Goal: Check status: Check status

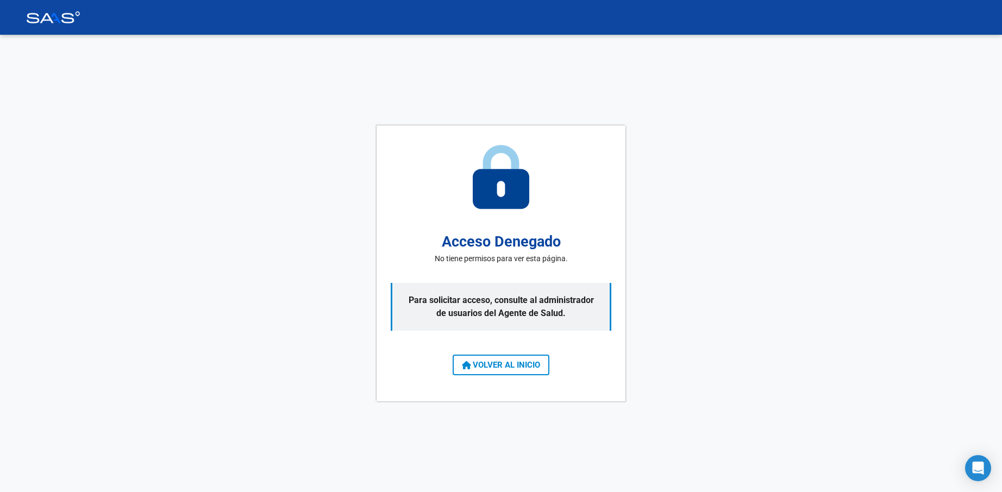
click at [523, 361] on span "VOLVER AL INICIO" at bounding box center [501, 365] width 78 height 10
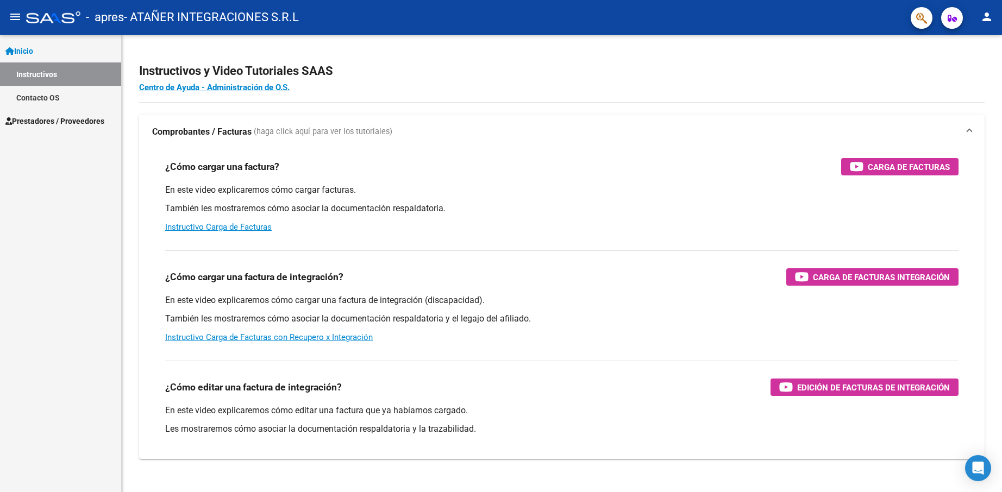
click at [71, 115] on span "Prestadores / Proveedores" at bounding box center [54, 121] width 99 height 12
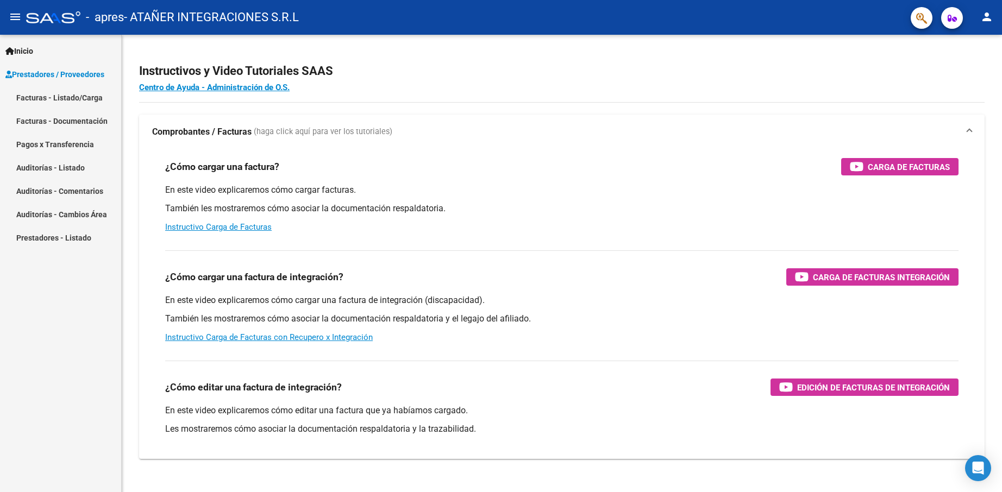
click at [70, 91] on link "Facturas - Listado/Carga" at bounding box center [60, 97] width 121 height 23
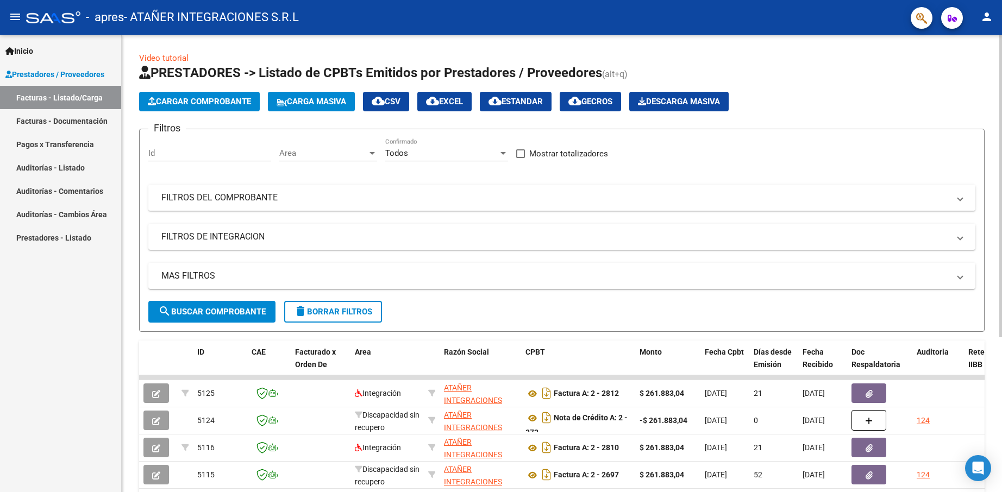
click at [362, 207] on mat-expansion-panel-header "FILTROS DEL COMPROBANTE" at bounding box center [561, 198] width 827 height 26
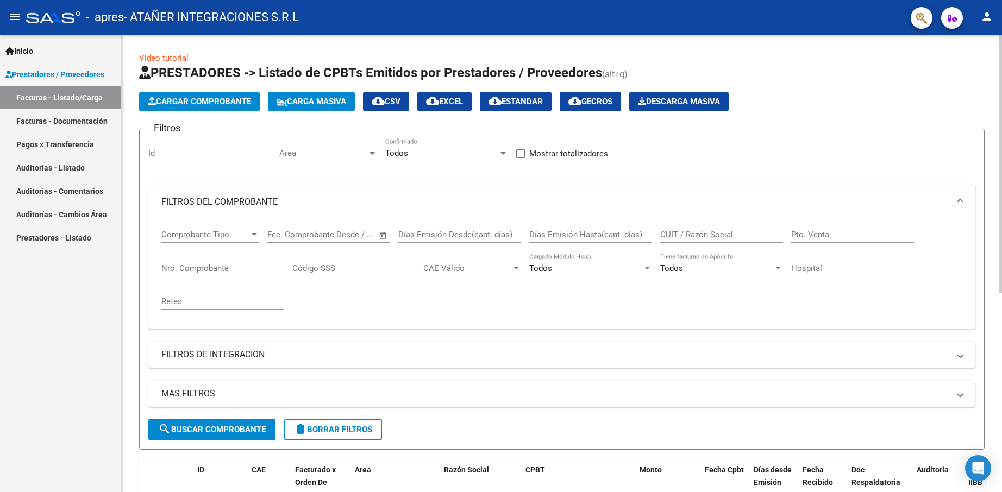
click at [359, 204] on mat-panel-title "FILTROS DEL COMPROBANTE" at bounding box center [555, 202] width 788 height 12
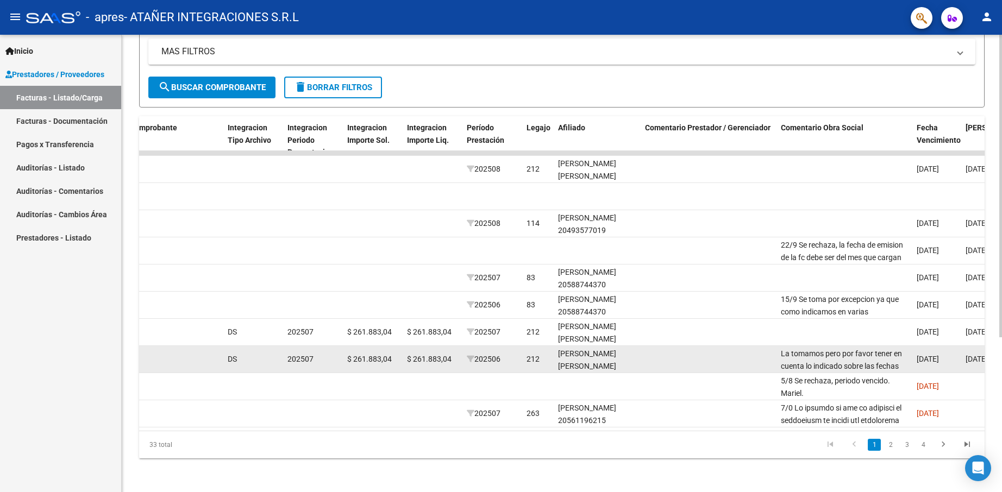
scroll to position [234, 0]
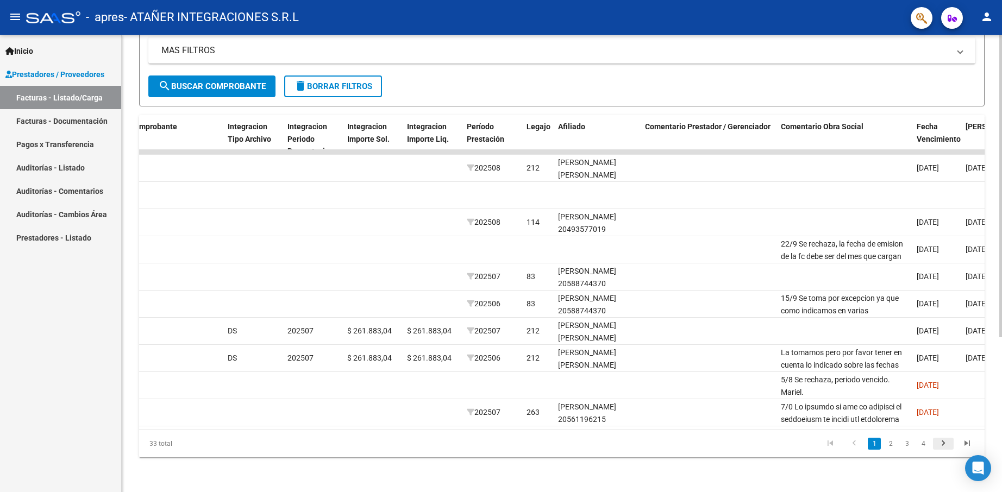
click at [945, 446] on icon "go to next page" at bounding box center [943, 444] width 14 height 13
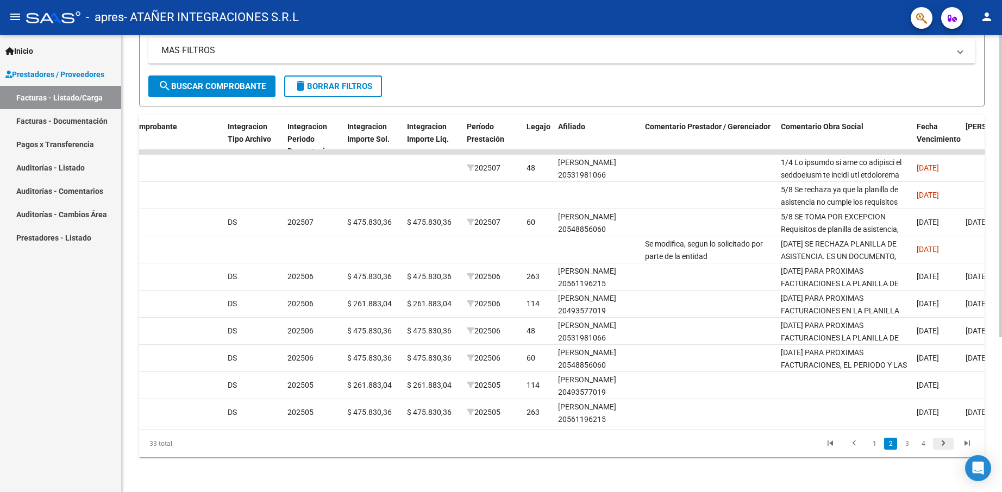
click at [944, 443] on icon "go to next page" at bounding box center [943, 444] width 14 height 13
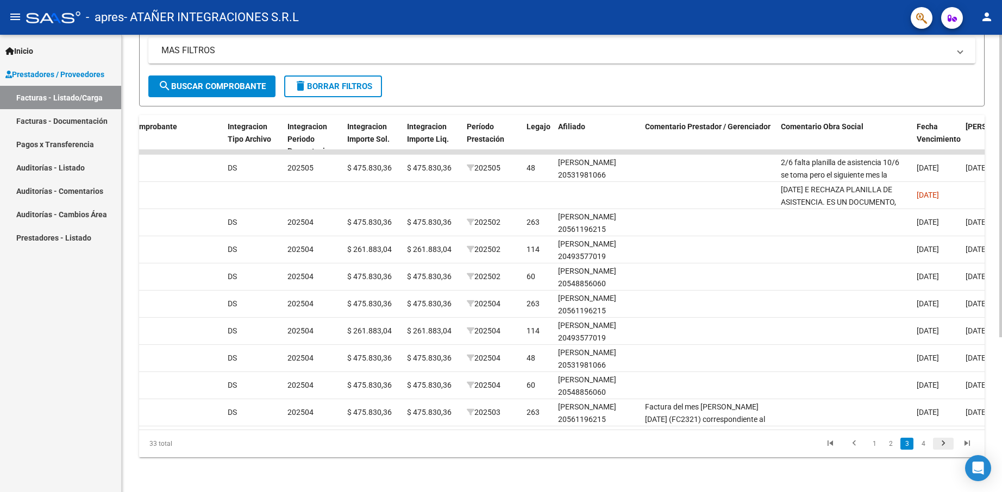
click at [943, 444] on icon "go to next page" at bounding box center [943, 444] width 14 height 13
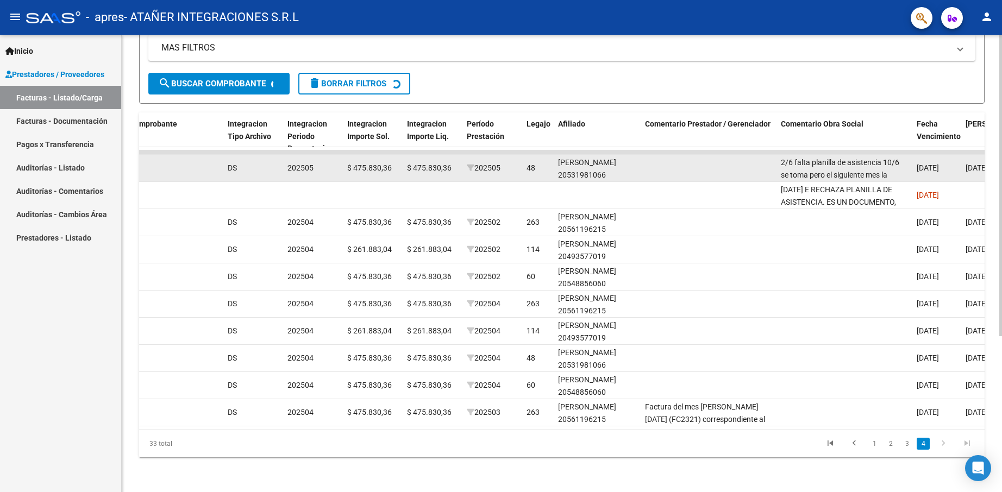
scroll to position [43, 0]
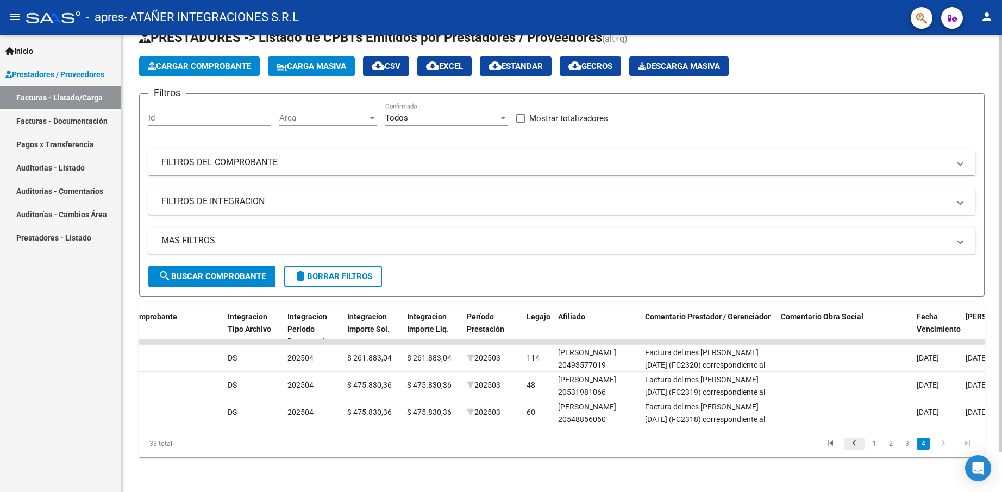
click at [855, 447] on icon "go to previous page" at bounding box center [854, 444] width 14 height 13
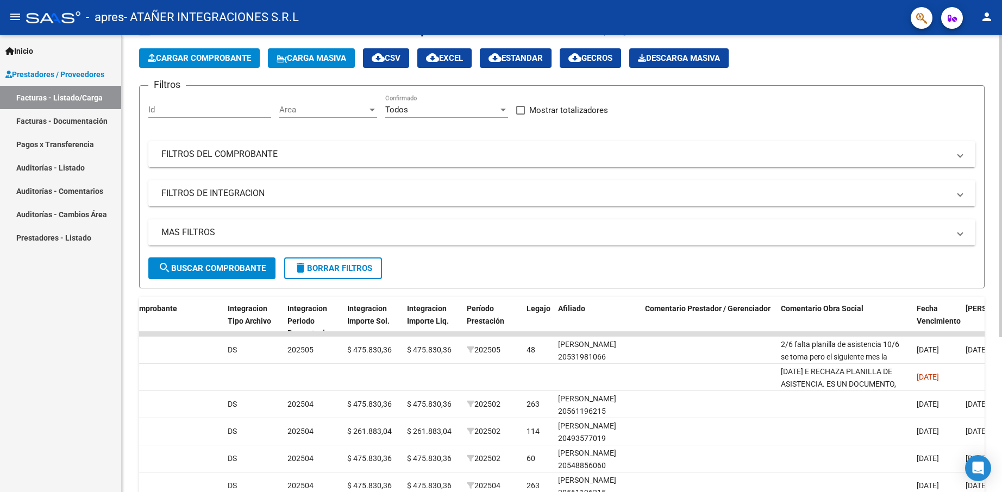
click at [228, 230] on mat-panel-title "MAS FILTROS" at bounding box center [555, 233] width 788 height 12
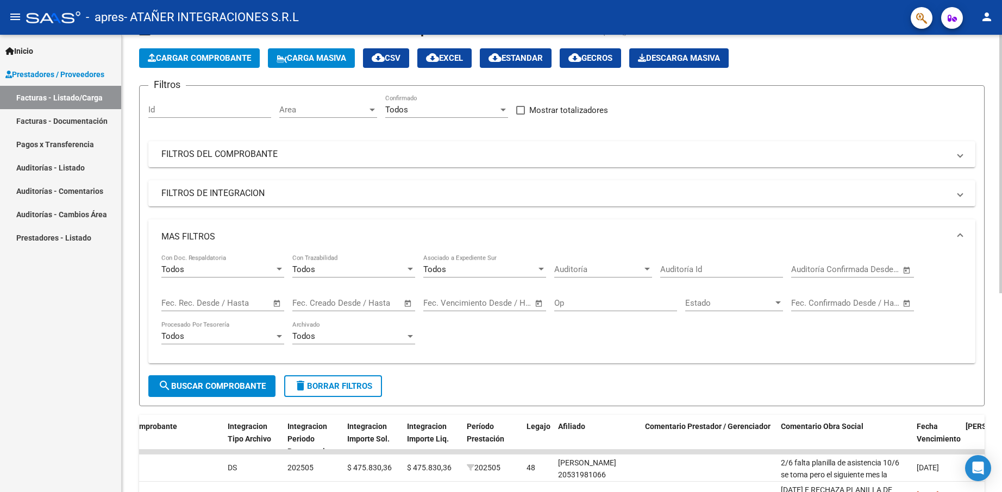
click at [228, 230] on mat-expansion-panel-header "MAS FILTROS" at bounding box center [561, 237] width 827 height 35
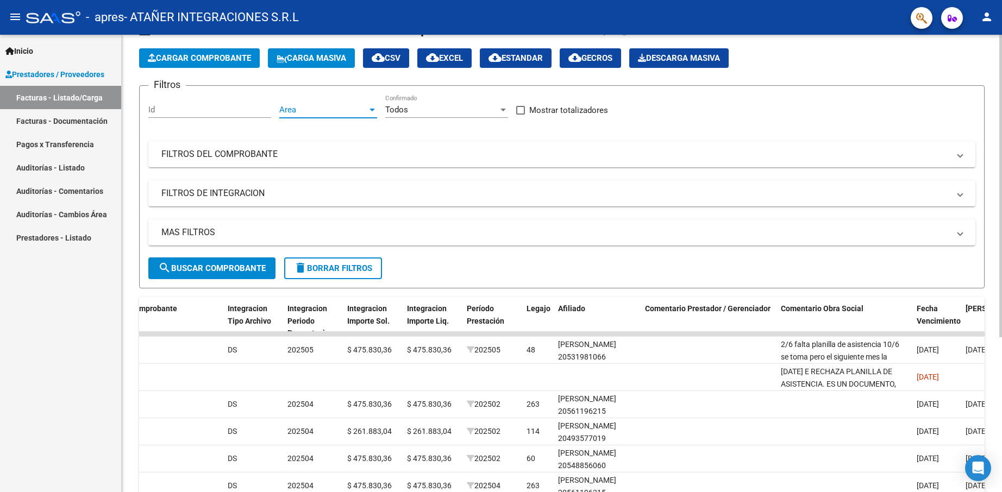
click at [330, 112] on span "Area" at bounding box center [323, 110] width 88 height 10
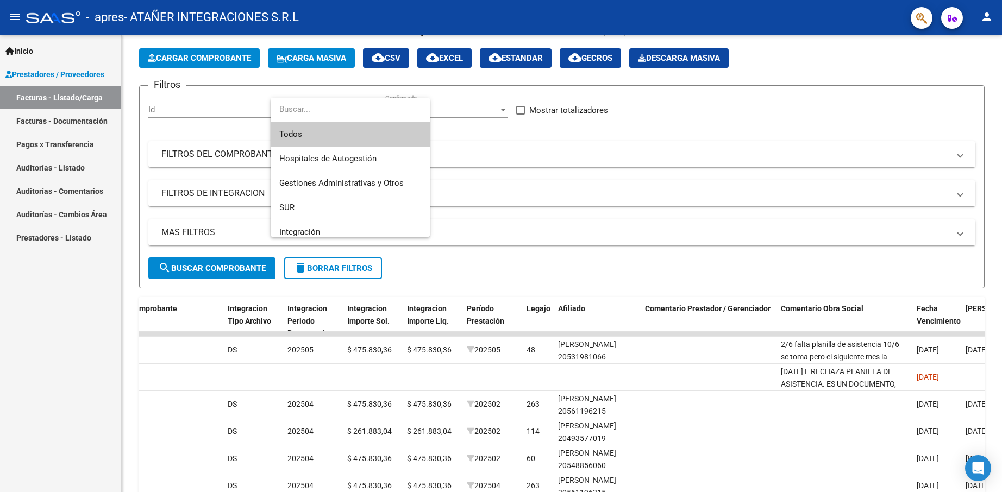
click at [327, 109] on input "dropdown search" at bounding box center [350, 109] width 158 height 24
click at [340, 226] on span "Integración" at bounding box center [350, 232] width 142 height 24
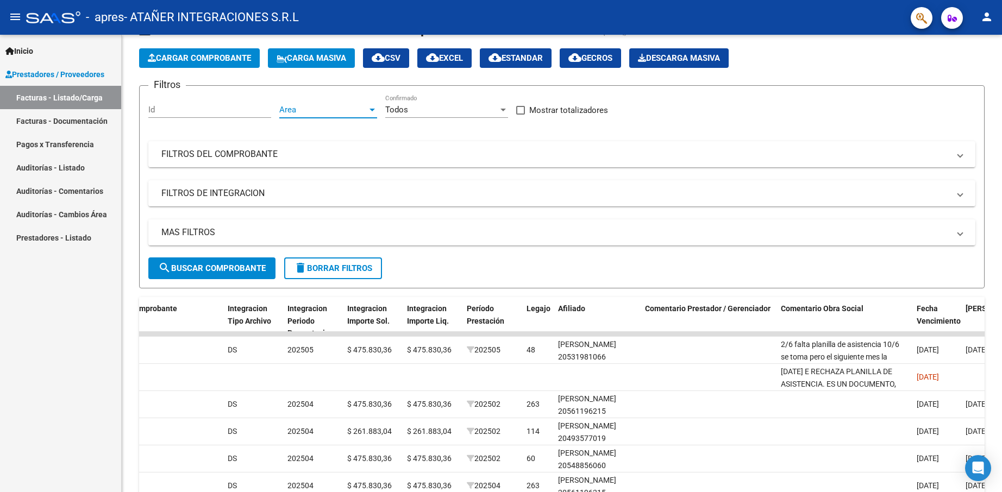
scroll to position [8, 0]
click at [504, 110] on div at bounding box center [502, 110] width 5 height 3
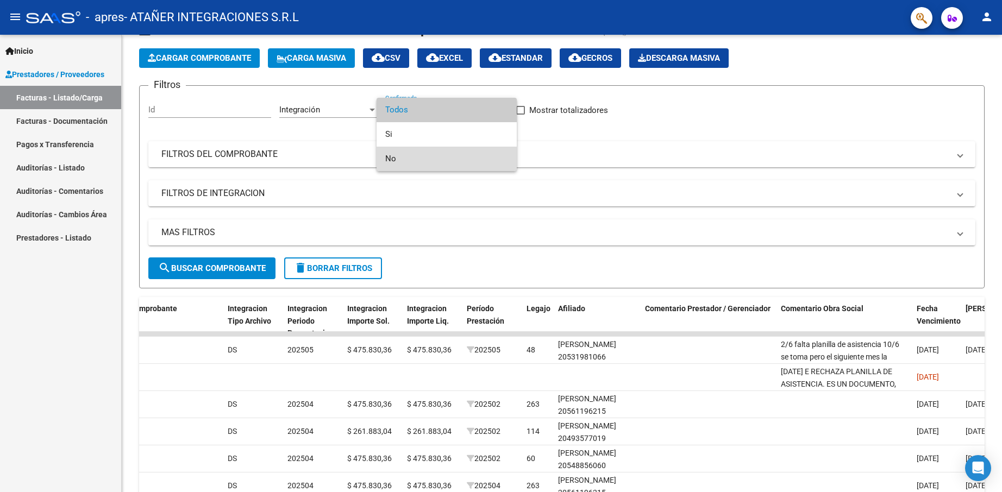
click at [456, 155] on span "No" at bounding box center [446, 159] width 123 height 24
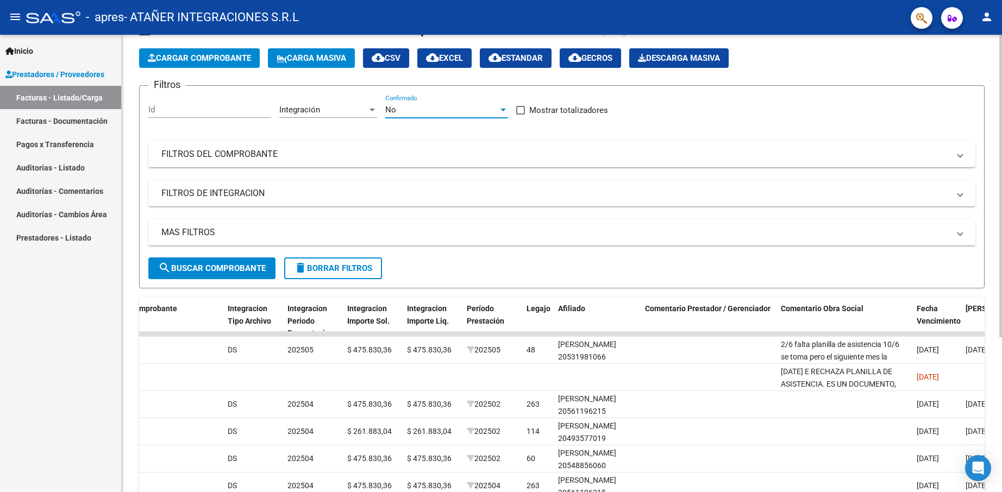
click at [213, 270] on span "search Buscar Comprobante" at bounding box center [212, 269] width 108 height 10
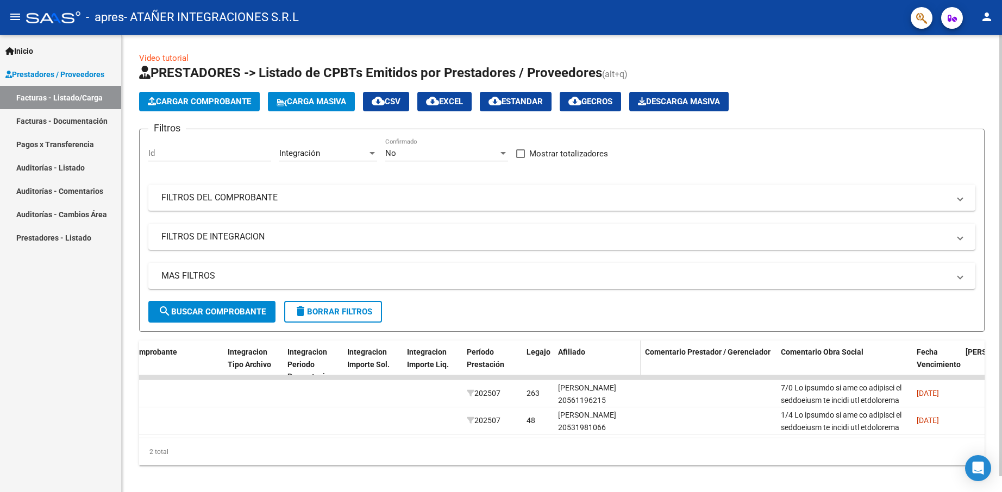
scroll to position [16, 0]
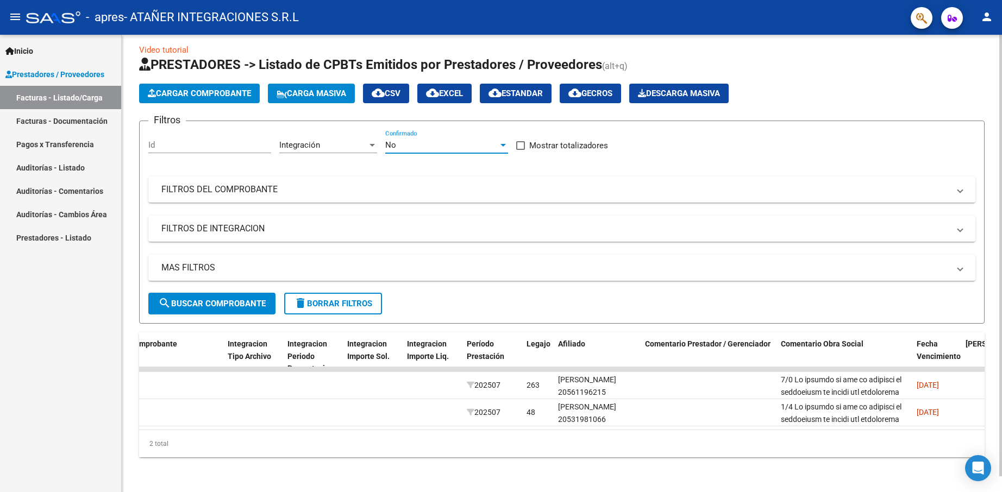
click at [446, 141] on div "No" at bounding box center [441, 145] width 113 height 10
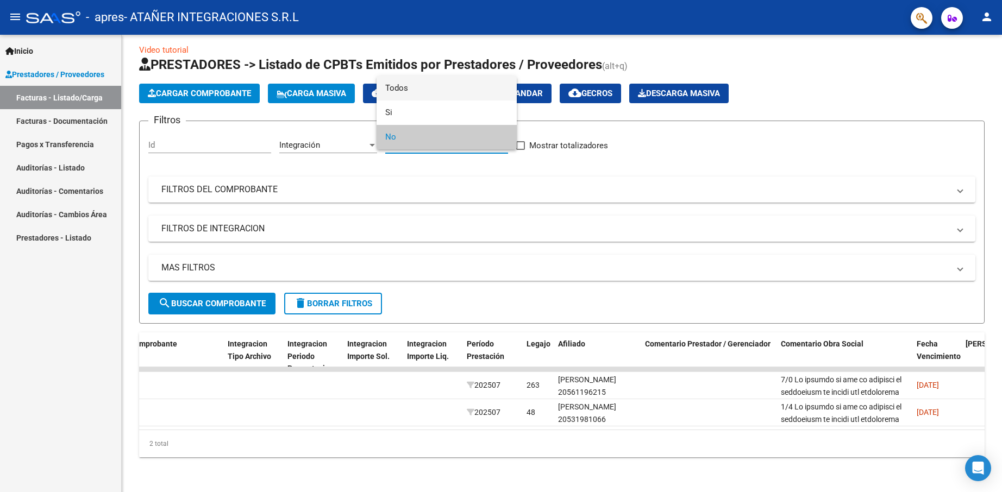
click at [421, 88] on span "Todos" at bounding box center [446, 88] width 123 height 24
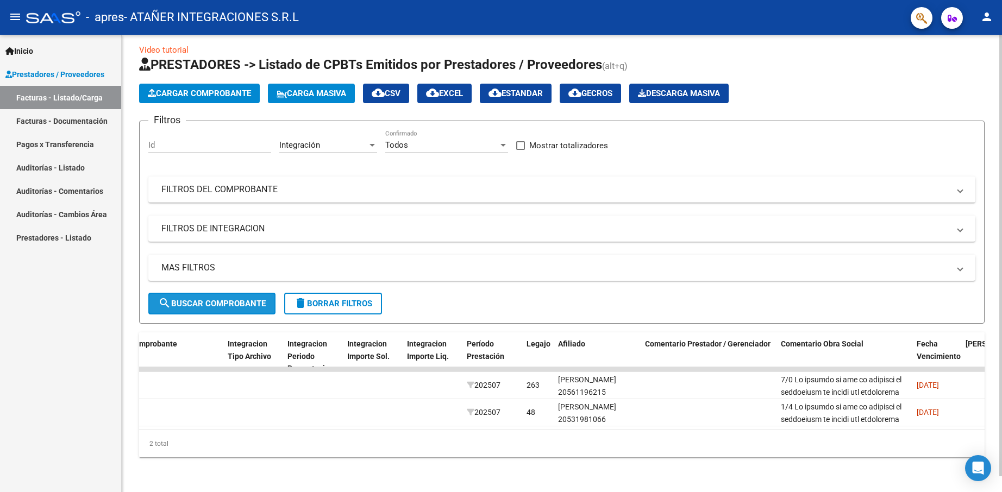
click at [239, 299] on span "search Buscar Comprobante" at bounding box center [212, 304] width 108 height 10
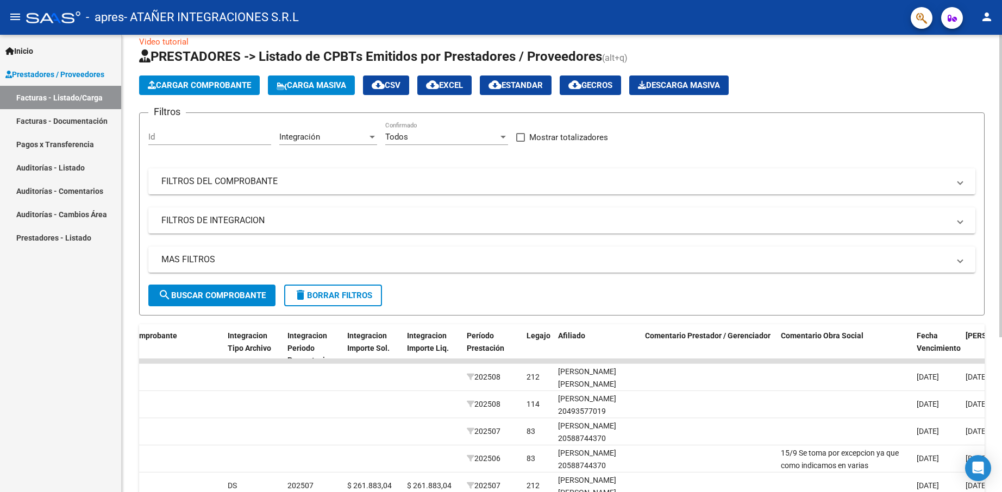
click at [236, 179] on mat-panel-title "FILTROS DEL COMPROBANTE" at bounding box center [555, 181] width 788 height 12
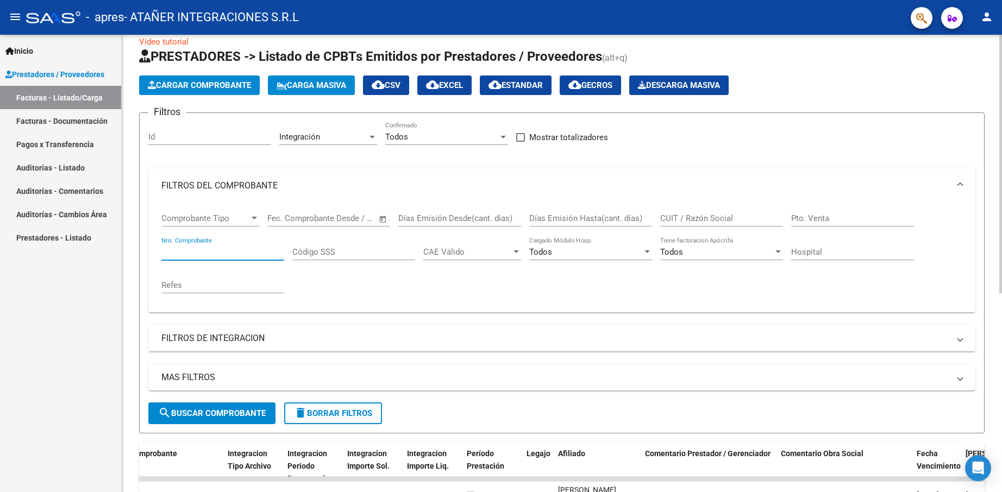
click at [210, 255] on input "Nro. Comprobante" at bounding box center [222, 252] width 123 height 10
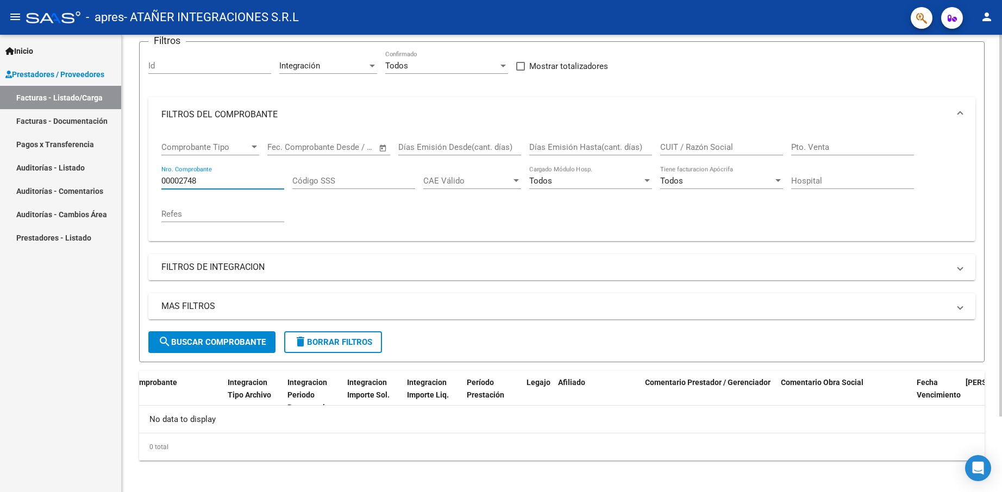
scroll to position [91, 0]
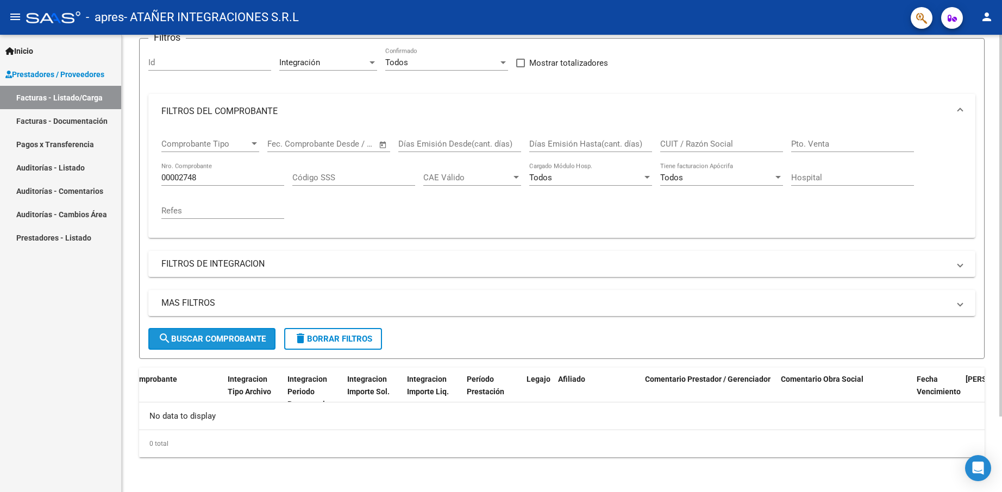
click at [239, 340] on span "search Buscar Comprobante" at bounding box center [212, 339] width 108 height 10
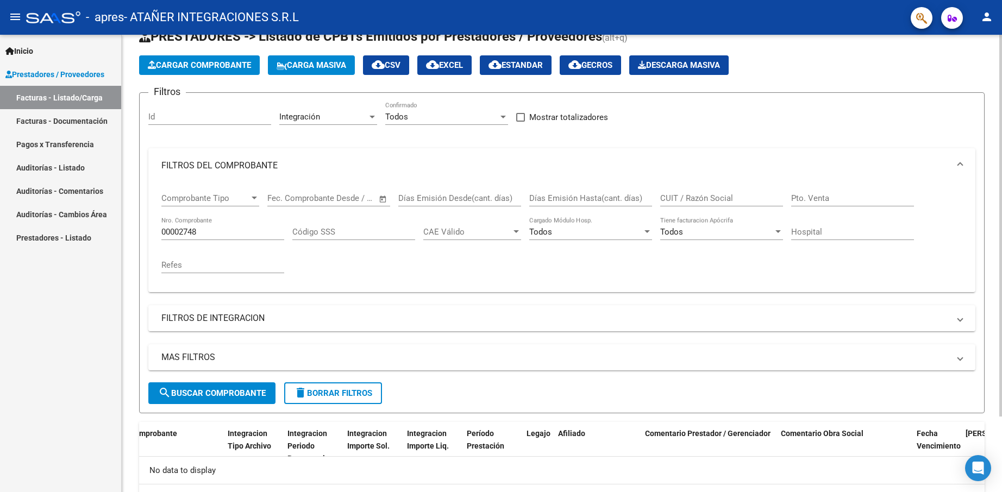
click at [317, 118] on span "Integración" at bounding box center [299, 117] width 41 height 10
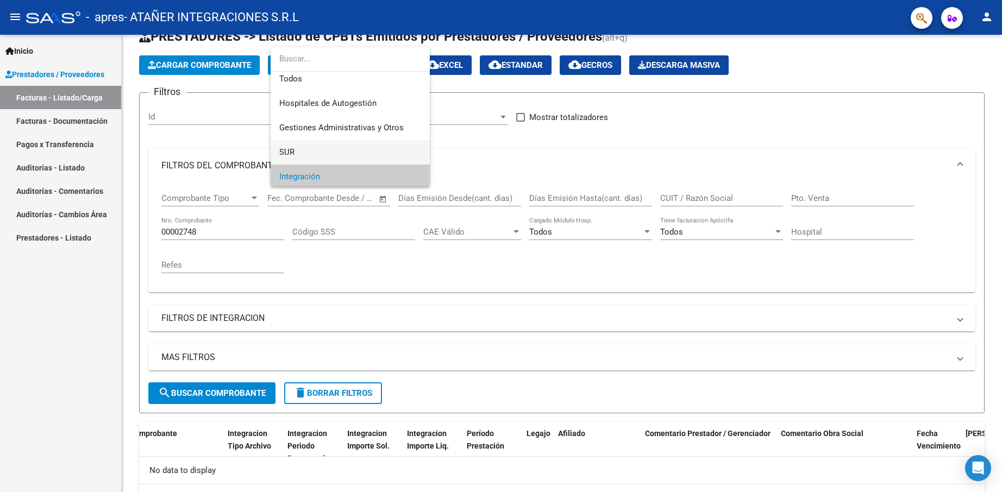
scroll to position [0, 0]
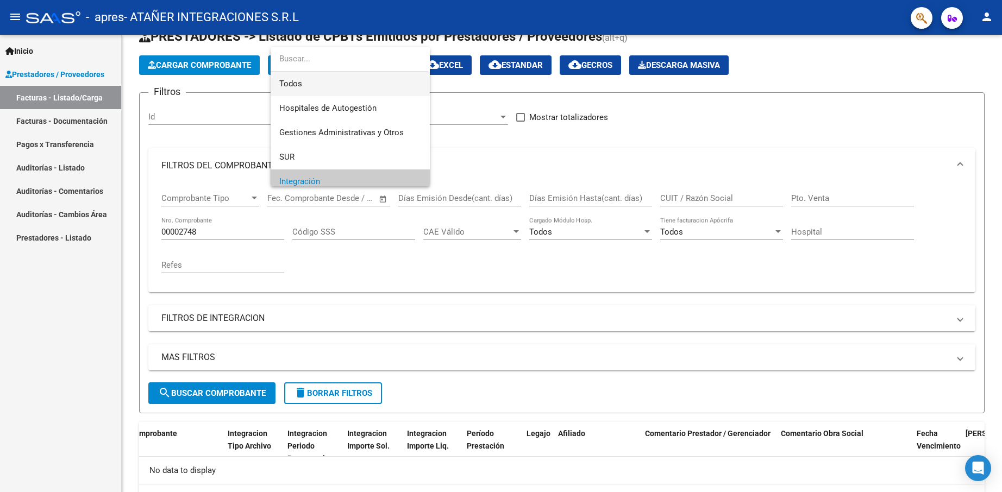
click at [334, 86] on span "Todos" at bounding box center [350, 84] width 142 height 24
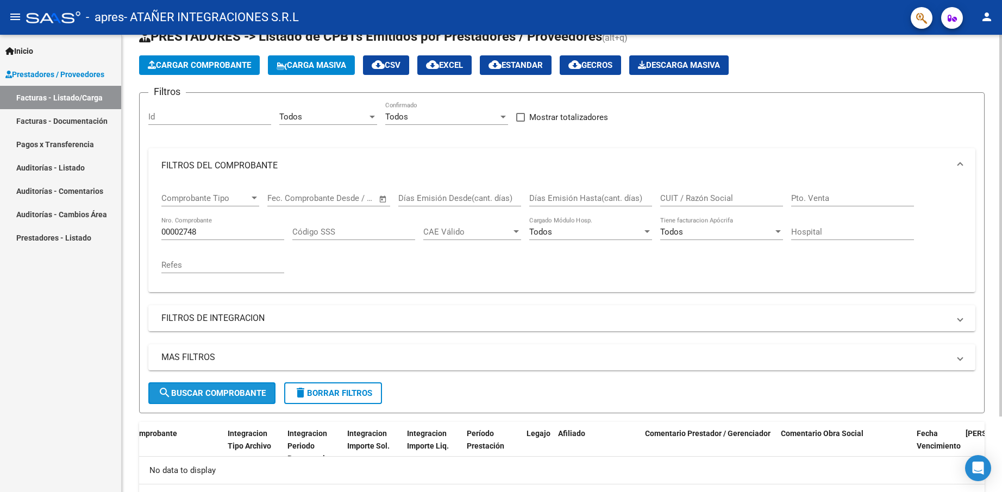
click at [241, 396] on span "search Buscar Comprobante" at bounding box center [212, 393] width 108 height 10
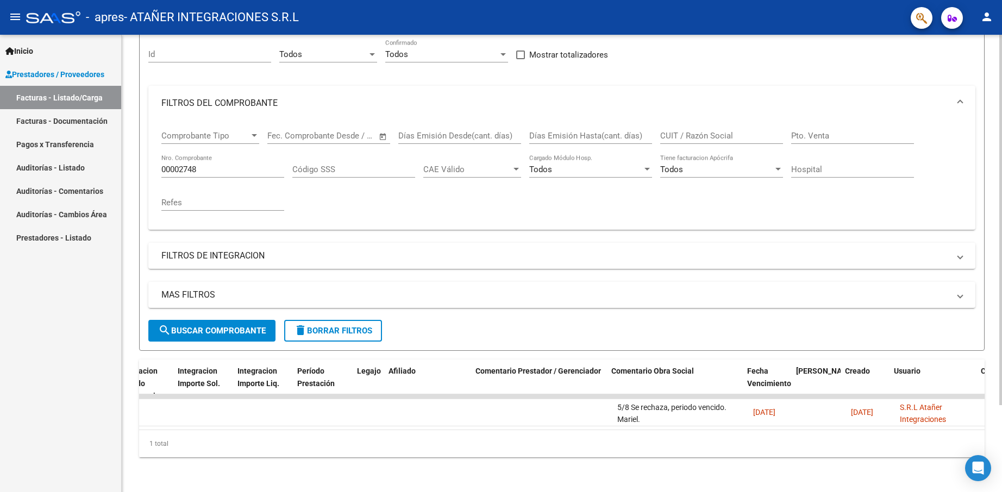
scroll to position [0, 1264]
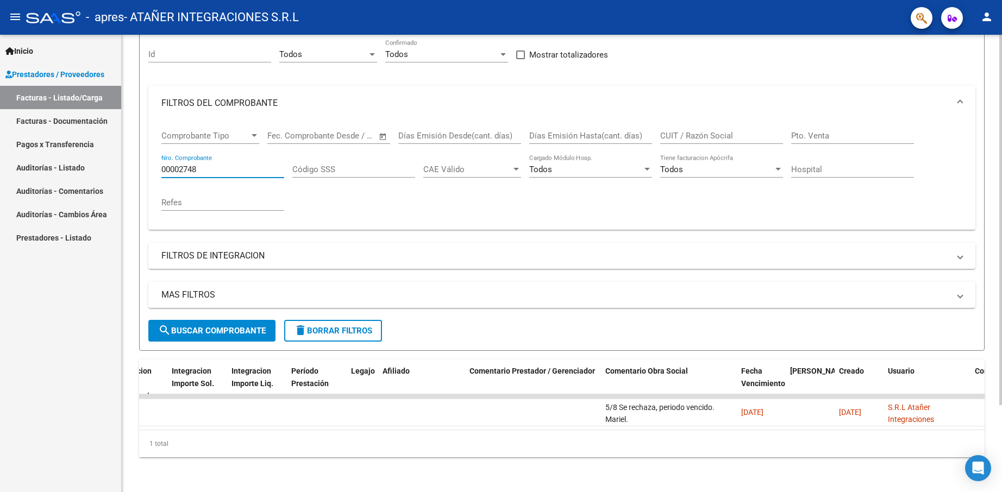
click at [235, 165] on input "00002748" at bounding box center [222, 170] width 123 height 10
type input "00002478"
click at [241, 326] on span "search Buscar Comprobante" at bounding box center [212, 331] width 108 height 10
